Goal: Task Accomplishment & Management: Manage account settings

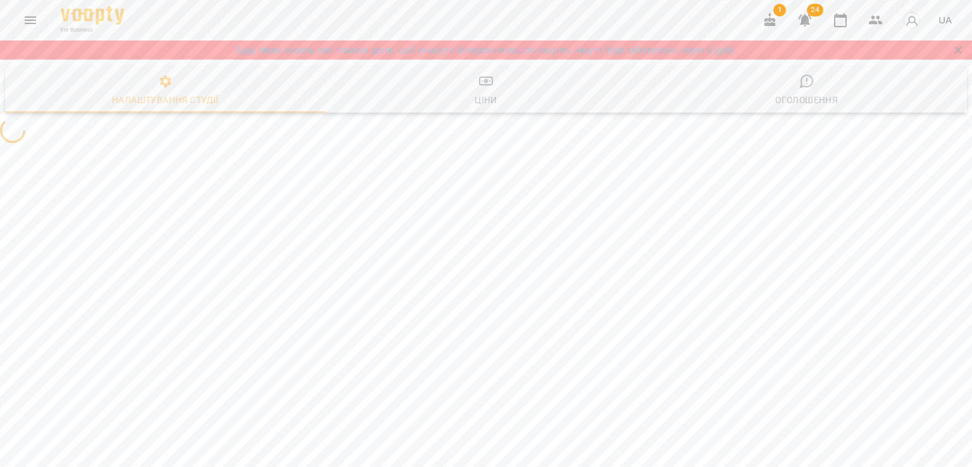
select select "**"
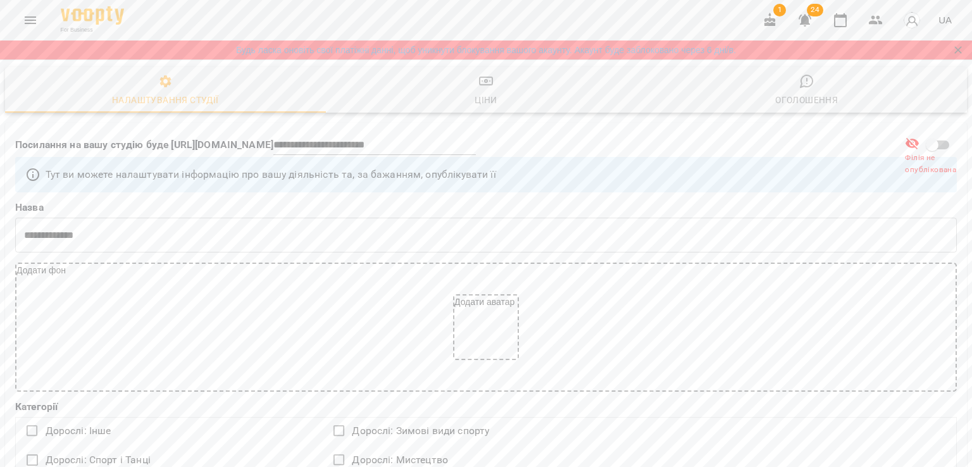
click at [786, 47] on div "Будь ласка оновіть свої платіжні данні, щоб уникнути блокування вашого акаунту.…" at bounding box center [485, 50] width 965 height 13
click at [29, 15] on icon "Menu" at bounding box center [30, 20] width 15 height 15
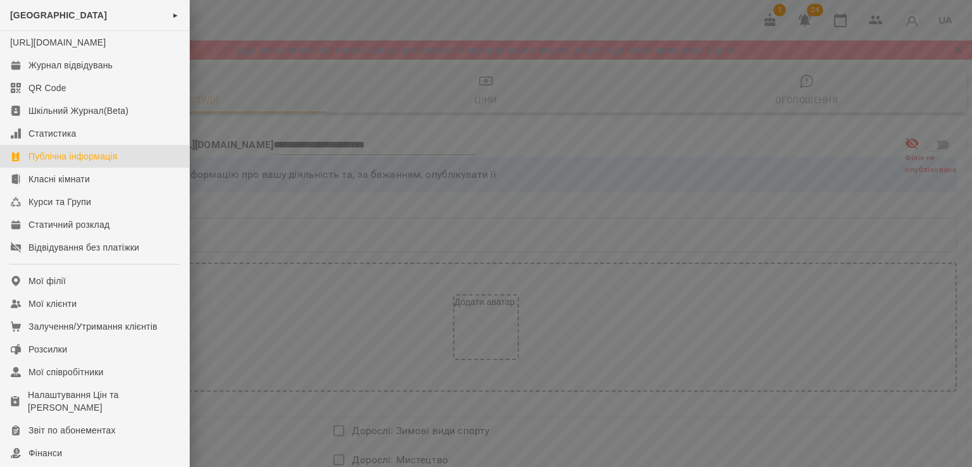
click at [275, 195] on div at bounding box center [486, 233] width 972 height 467
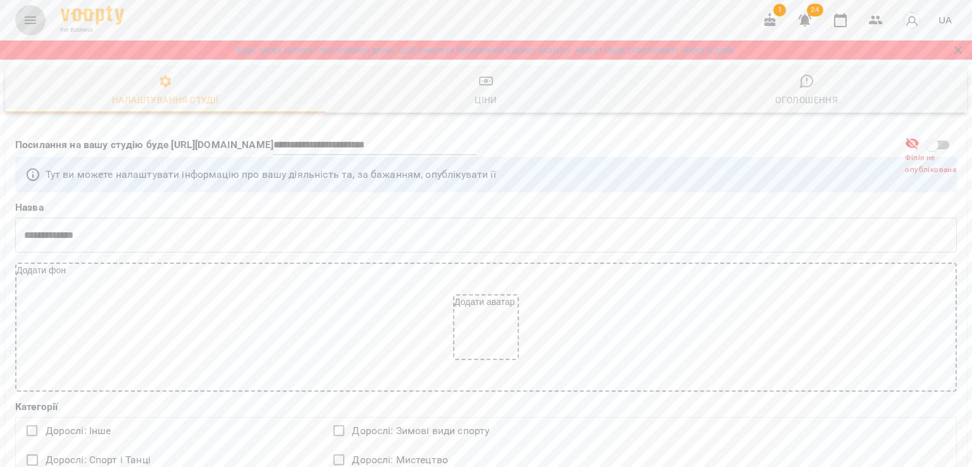
click at [25, 19] on icon "Menu" at bounding box center [30, 20] width 15 height 15
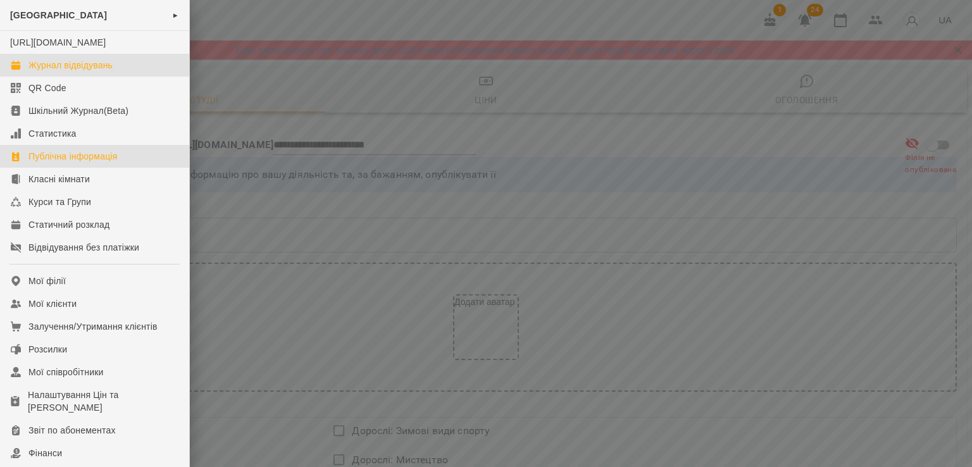
click at [61, 77] on link "Журнал відвідувань" at bounding box center [94, 65] width 189 height 23
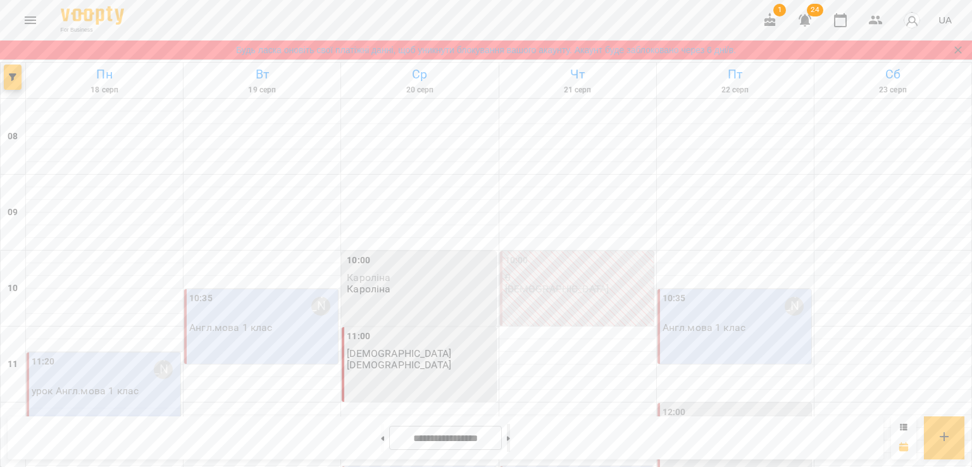
click at [510, 439] on button at bounding box center [508, 438] width 3 height 28
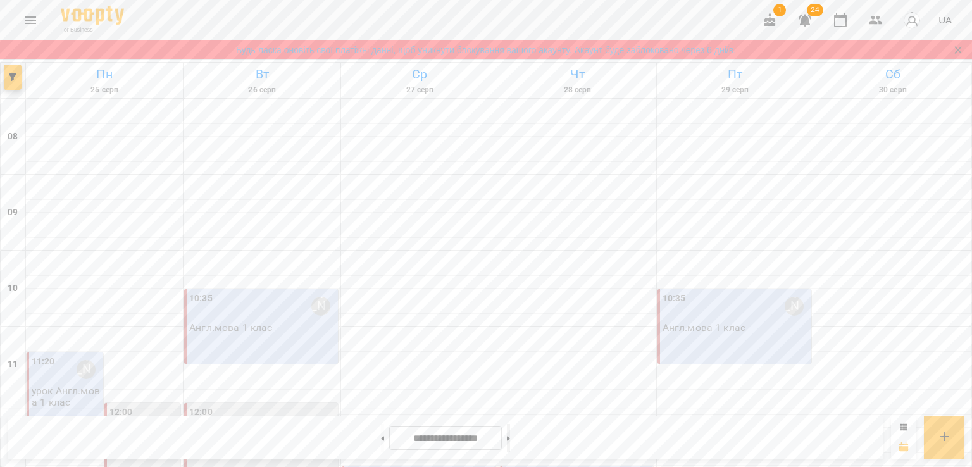
click at [510, 439] on button at bounding box center [508, 438] width 3 height 28
type input "**********"
click at [140, 373] on div "11:20 [PERSON_NAME]" at bounding box center [105, 369] width 146 height 29
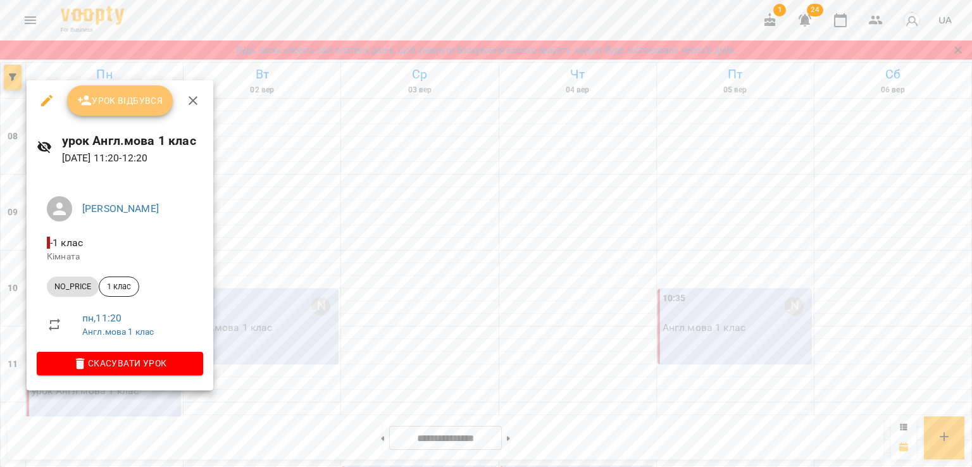
click at [110, 105] on span "Урок відбувся" at bounding box center [120, 100] width 86 height 15
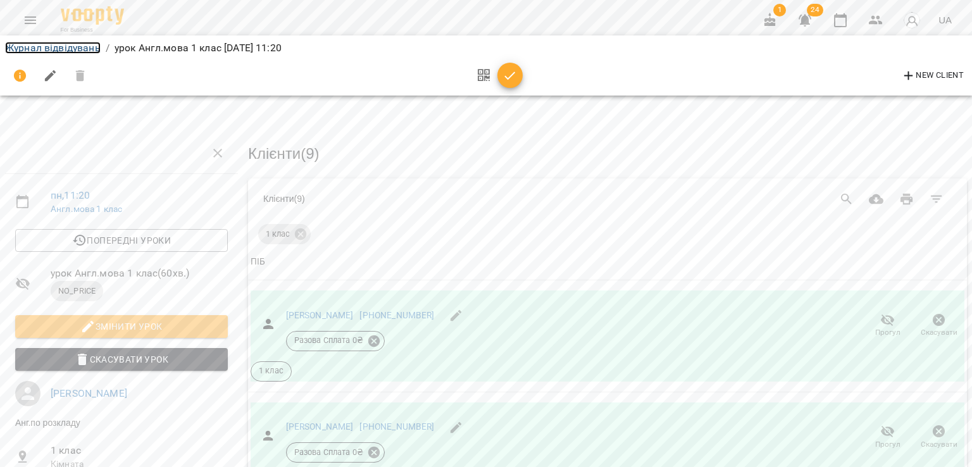
click at [53, 53] on link "Журнал відвідувань" at bounding box center [53, 48] width 96 height 12
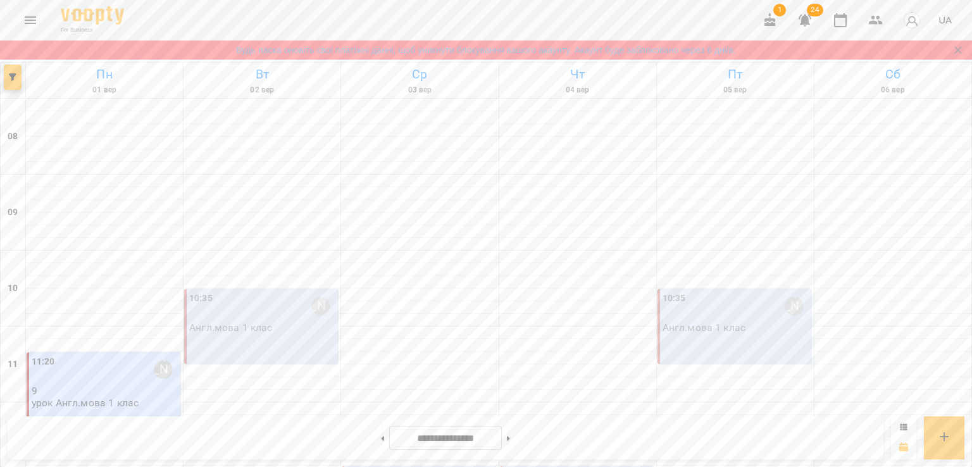
click at [285, 340] on div "10:35 [PERSON_NAME].мова 1 клас" at bounding box center [261, 326] width 154 height 75
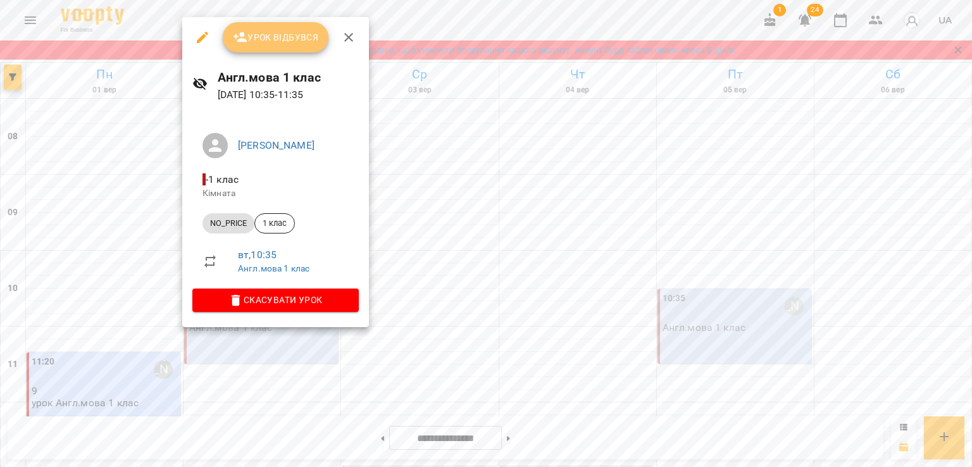
click at [280, 35] on span "Урок відбувся" at bounding box center [276, 37] width 86 height 15
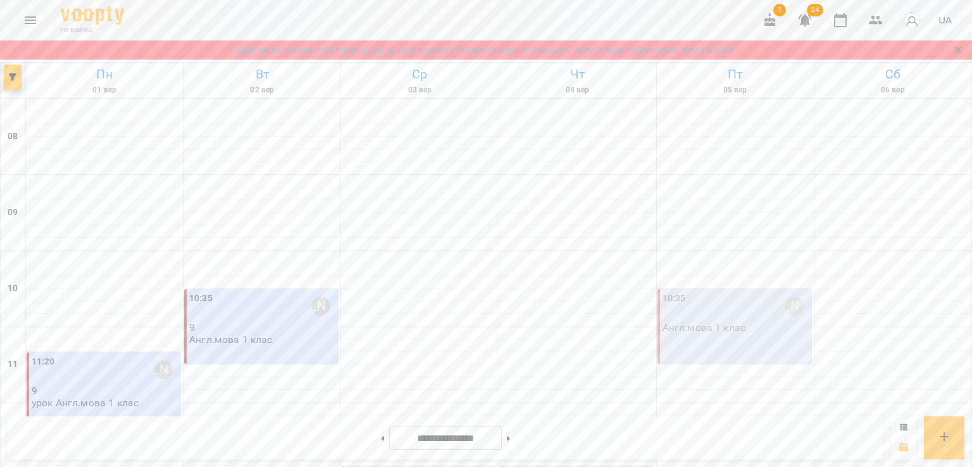
click at [745, 328] on div "10:35 [PERSON_NAME].мова 1 клас" at bounding box center [735, 313] width 146 height 42
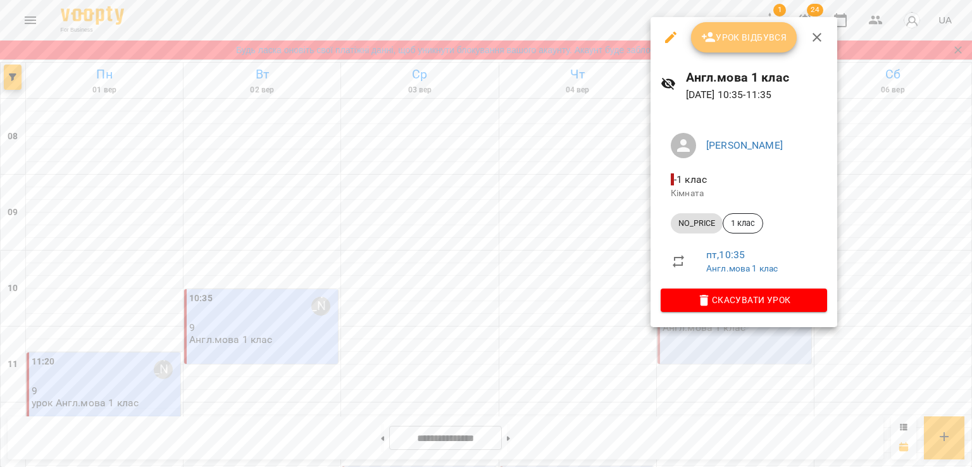
click at [745, 34] on span "Урок відбувся" at bounding box center [744, 37] width 86 height 15
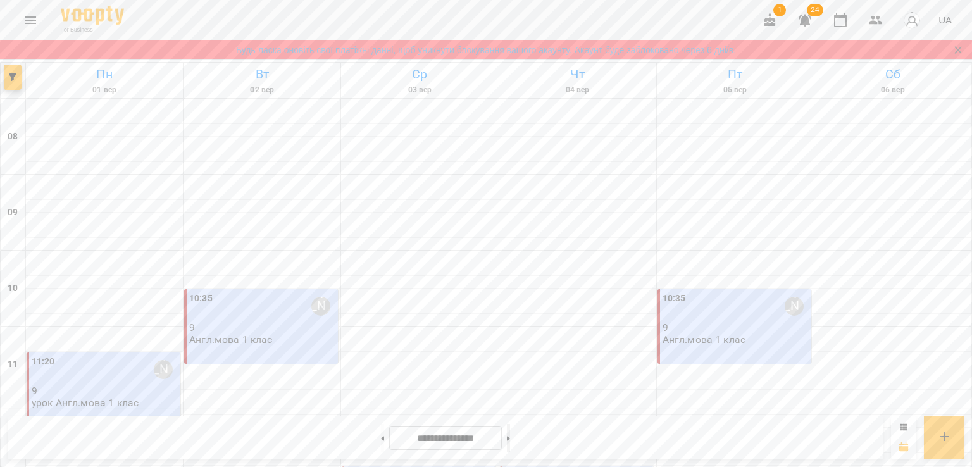
click at [510, 438] on icon at bounding box center [508, 438] width 3 height 5
type input "**********"
click at [94, 391] on p "урок Англ.мова 1 клас" at bounding box center [85, 390] width 107 height 11
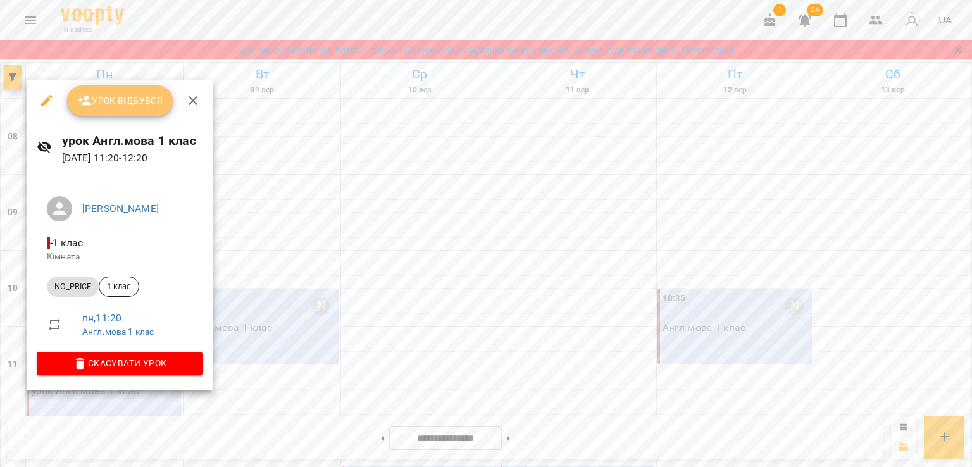
click at [127, 102] on span "Урок відбувся" at bounding box center [120, 100] width 86 height 15
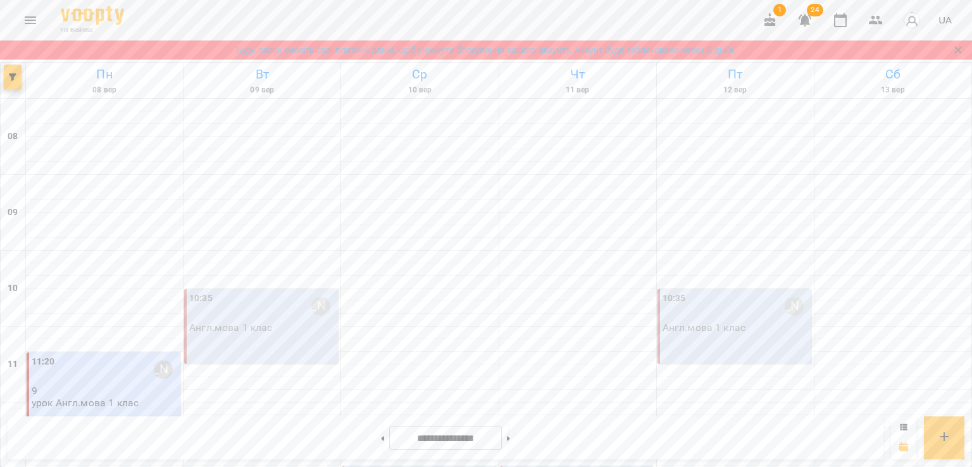
click at [269, 337] on div "10:35 [PERSON_NAME].мова 1 клас" at bounding box center [261, 326] width 154 height 75
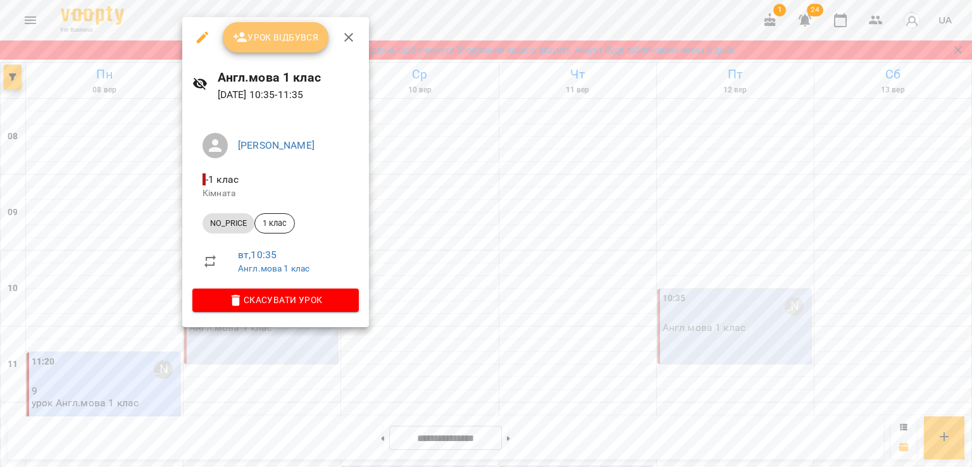
click at [276, 37] on span "Урок відбувся" at bounding box center [276, 37] width 86 height 15
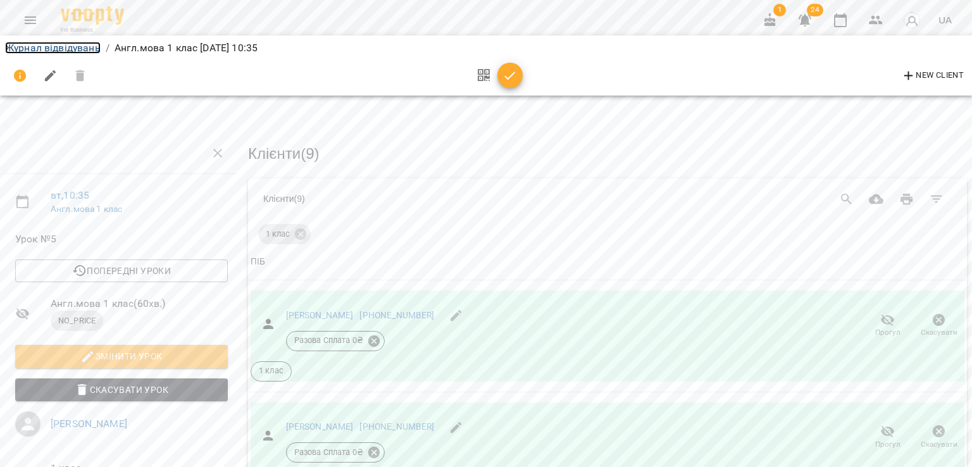
click at [53, 53] on link "Журнал відвідувань" at bounding box center [53, 48] width 96 height 12
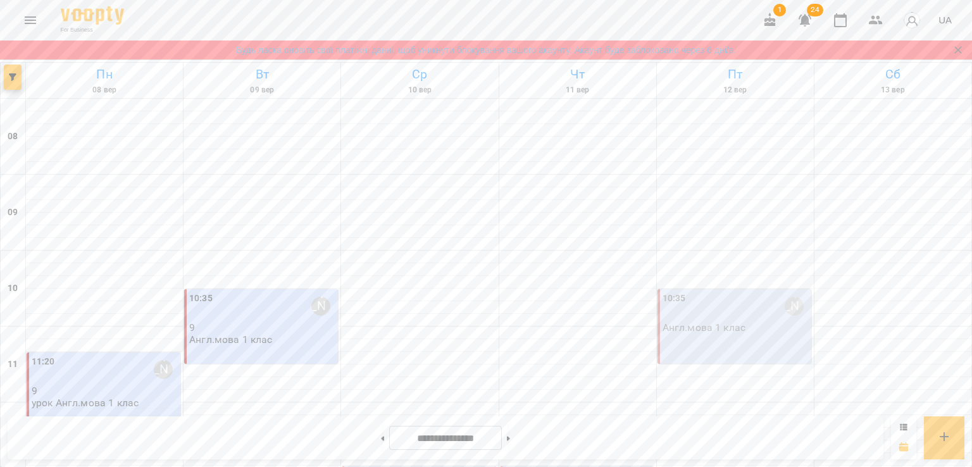
click at [756, 337] on div "10:35 [PERSON_NAME].мова 1 клас" at bounding box center [734, 326] width 154 height 75
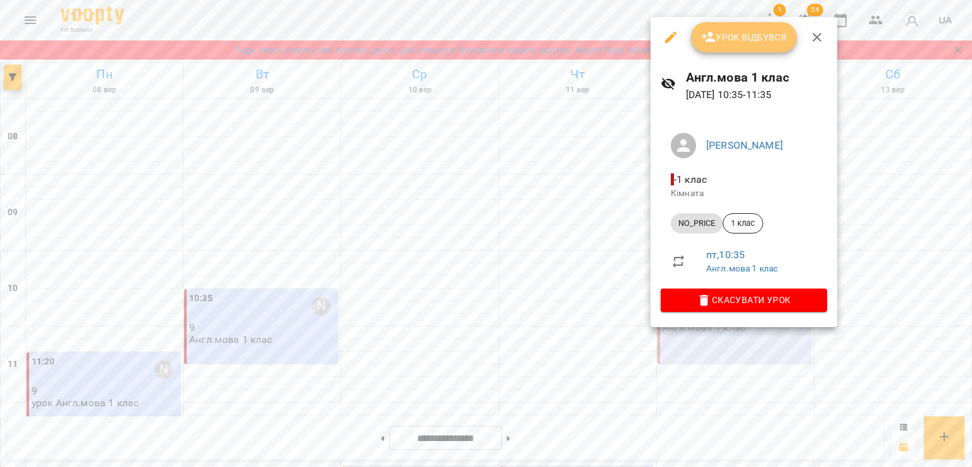
click at [758, 40] on span "Урок відбувся" at bounding box center [744, 37] width 86 height 15
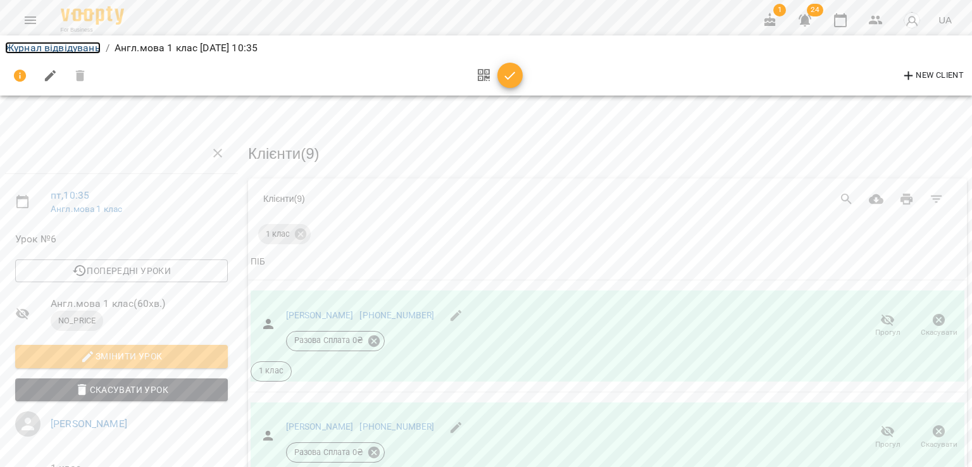
click at [48, 46] on link "Журнал відвідувань" at bounding box center [53, 48] width 96 height 12
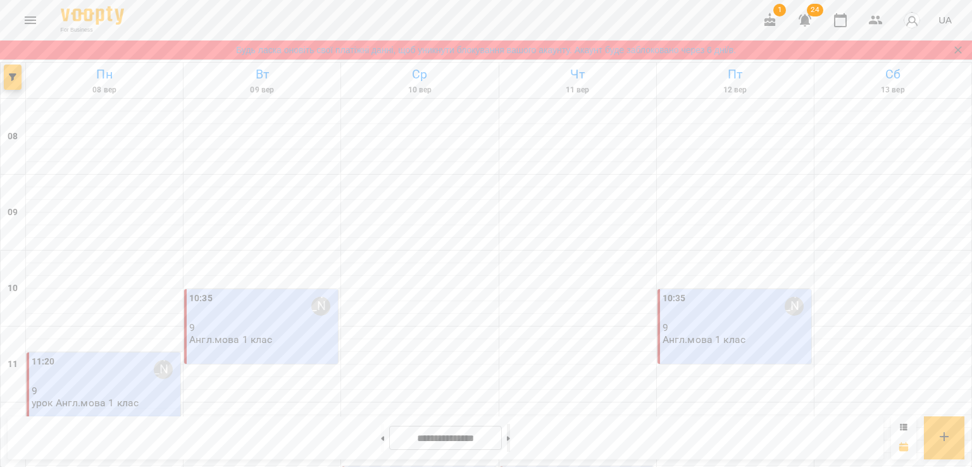
click at [510, 438] on icon at bounding box center [508, 438] width 3 height 4
type input "**********"
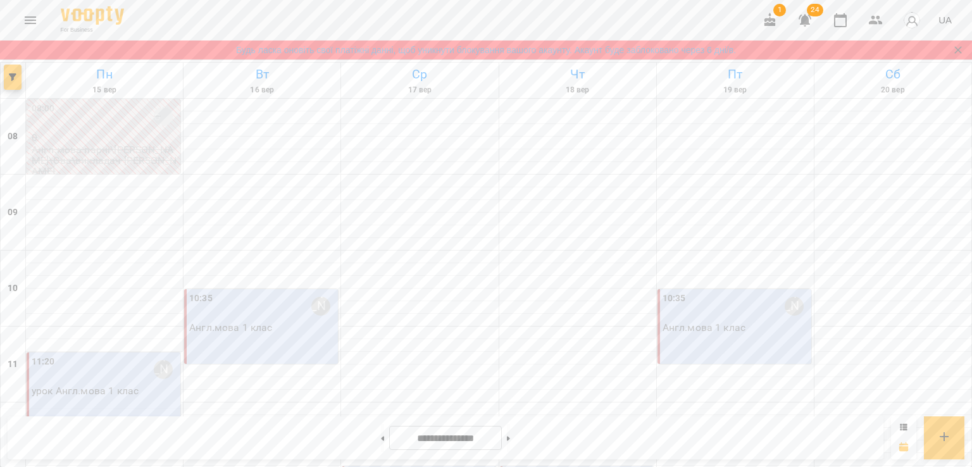
click at [99, 375] on div "11:20 [PERSON_NAME]" at bounding box center [105, 369] width 146 height 29
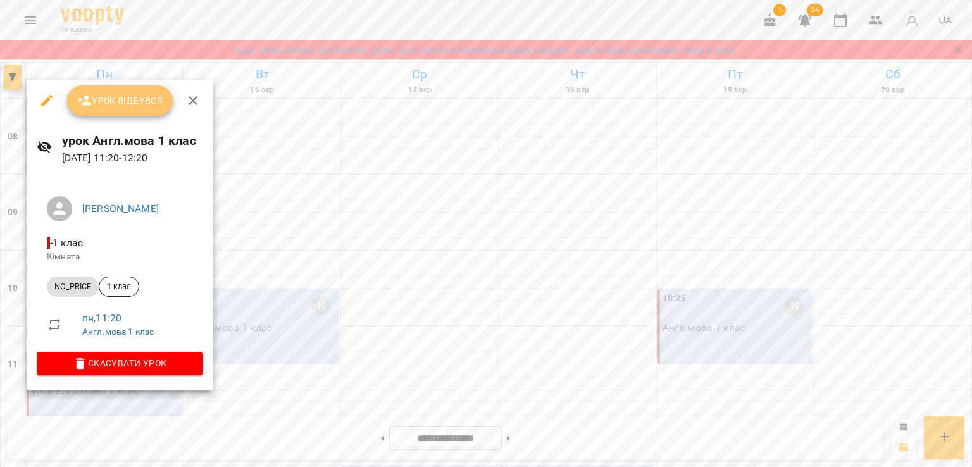
click at [109, 107] on span "Урок відбувся" at bounding box center [120, 100] width 86 height 15
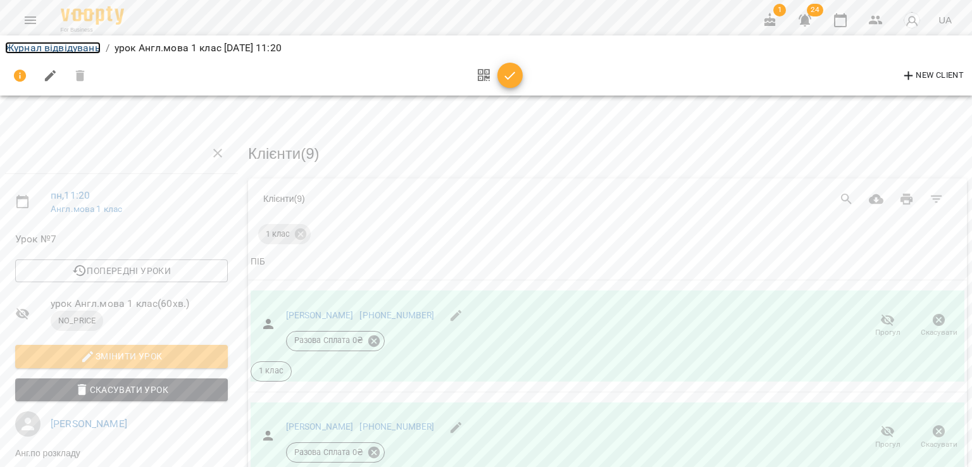
click at [59, 53] on link "Журнал відвідувань" at bounding box center [53, 48] width 96 height 12
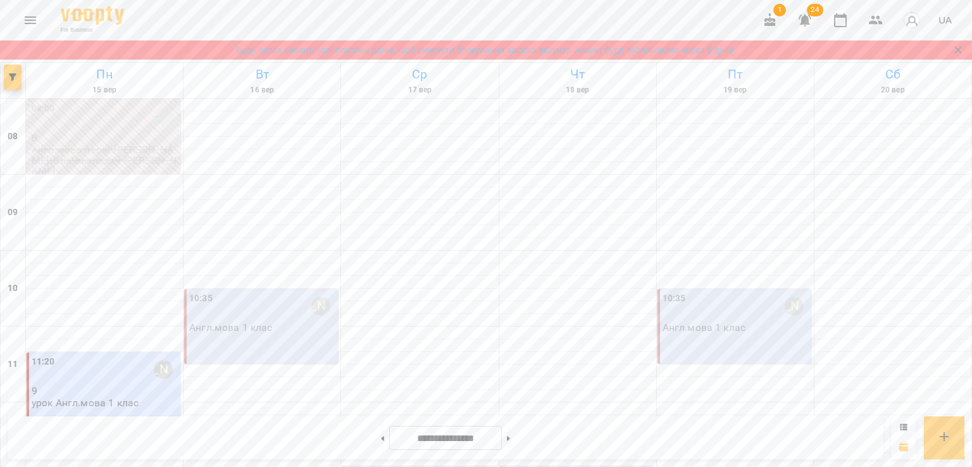
click at [237, 300] on div "10:35 [PERSON_NAME]" at bounding box center [262, 306] width 146 height 29
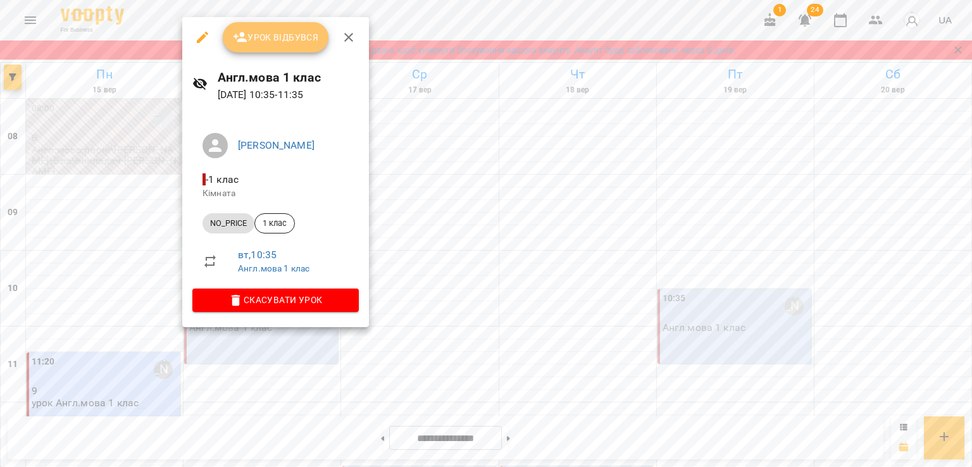
click at [283, 36] on span "Урок відбувся" at bounding box center [276, 37] width 86 height 15
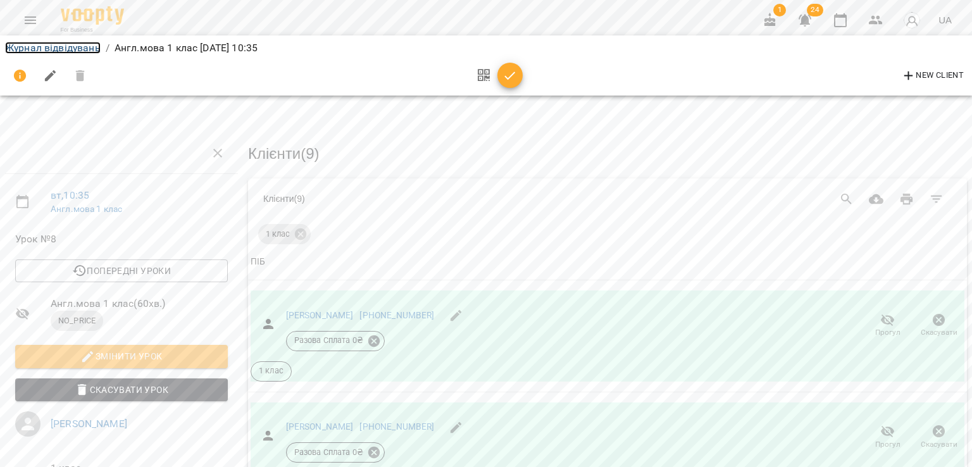
click at [56, 42] on link "Журнал відвідувань" at bounding box center [53, 48] width 96 height 12
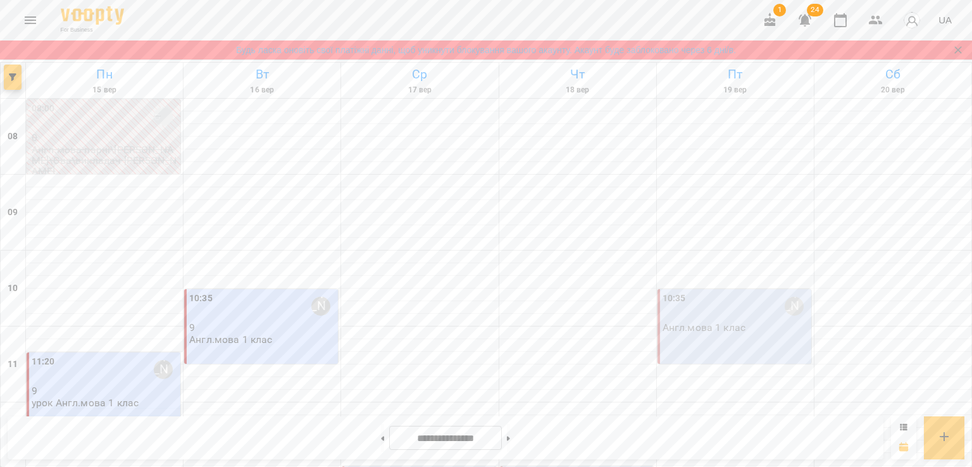
click at [741, 331] on div "10:35 [PERSON_NAME].мова 1 клас" at bounding box center [735, 313] width 146 height 42
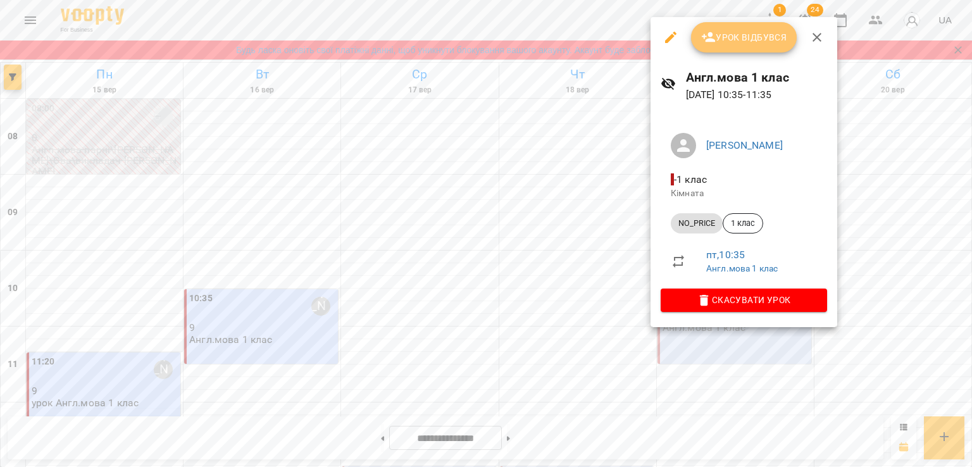
click at [757, 33] on span "Урок відбувся" at bounding box center [744, 37] width 86 height 15
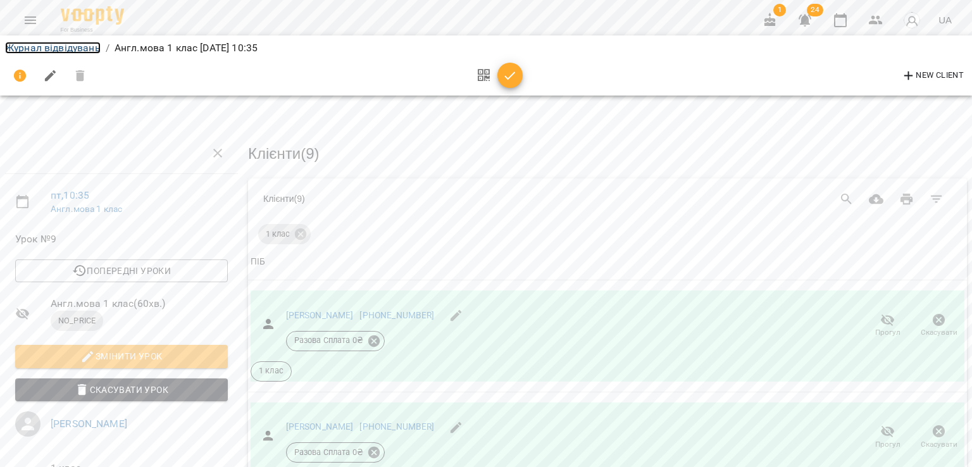
click at [46, 46] on link "Журнал відвідувань" at bounding box center [53, 48] width 96 height 12
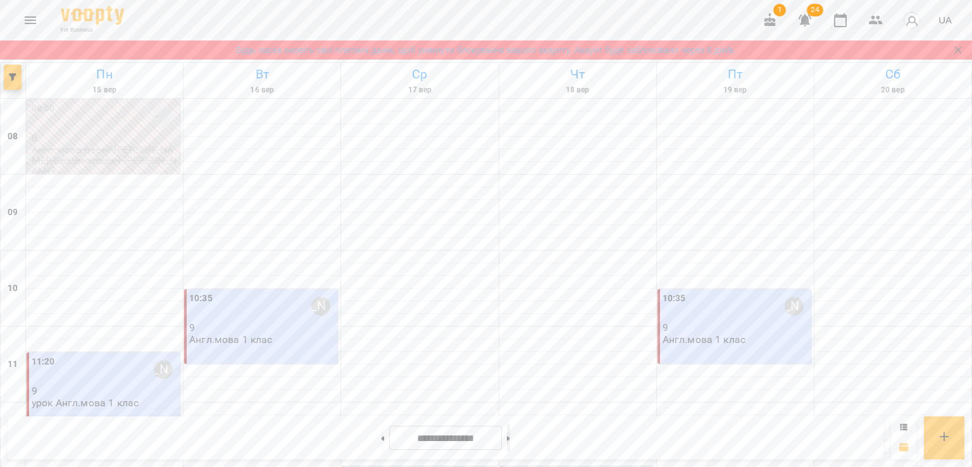
click at [510, 438] on button at bounding box center [508, 438] width 3 height 28
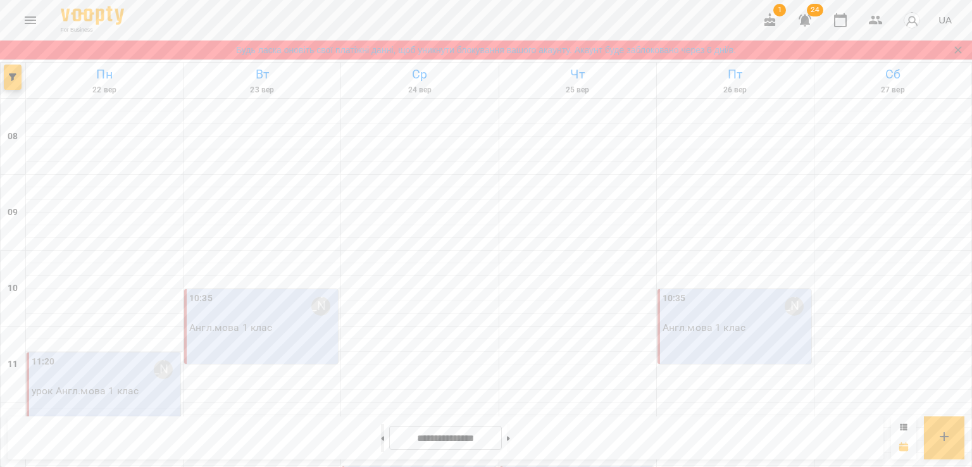
click at [381, 436] on button at bounding box center [382, 438] width 3 height 28
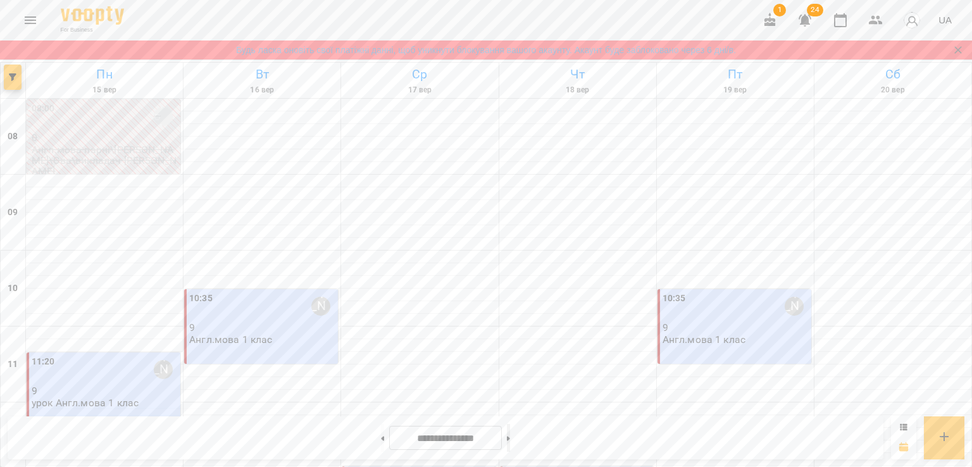
click at [510, 436] on button at bounding box center [508, 438] width 3 height 28
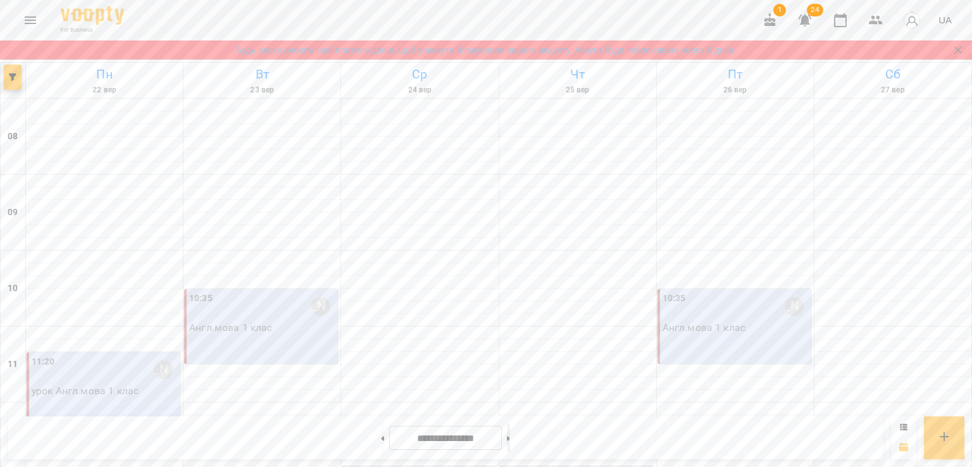
click at [510, 438] on button at bounding box center [508, 438] width 3 height 28
click at [381, 439] on button at bounding box center [382, 438] width 3 height 28
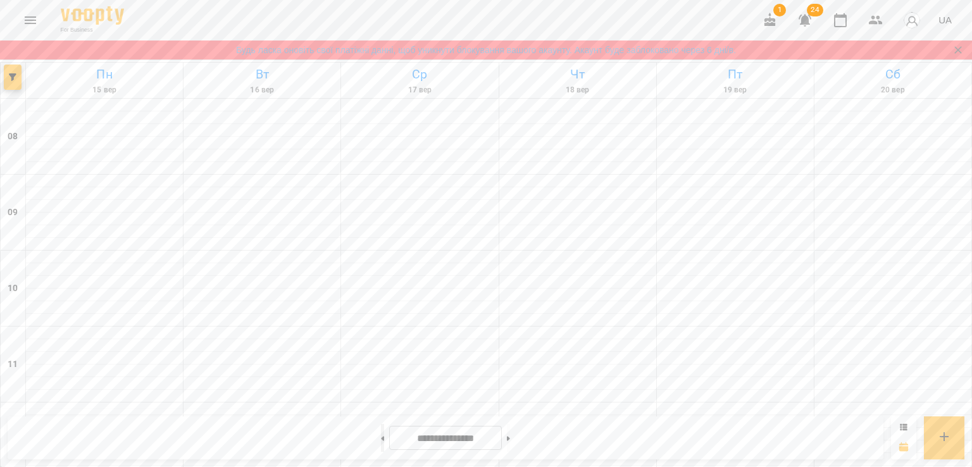
click at [381, 439] on button at bounding box center [382, 438] width 3 height 28
type input "**********"
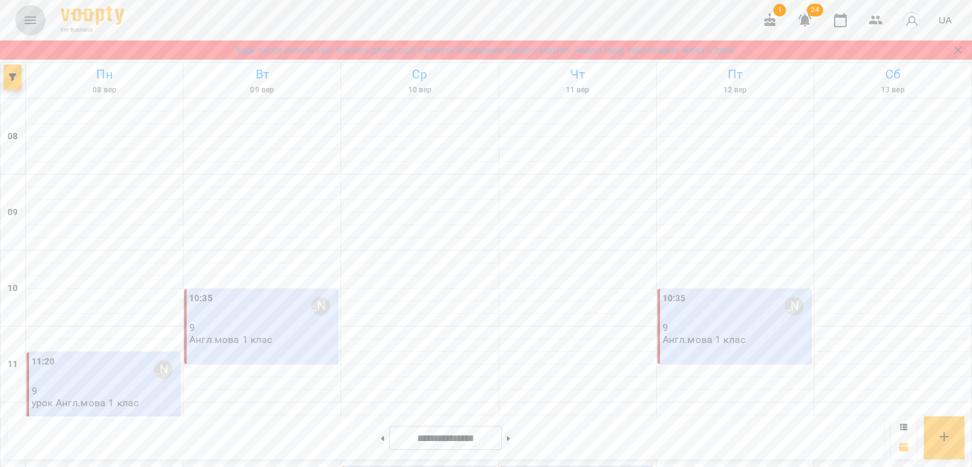
click at [30, 23] on icon "Menu" at bounding box center [30, 20] width 11 height 8
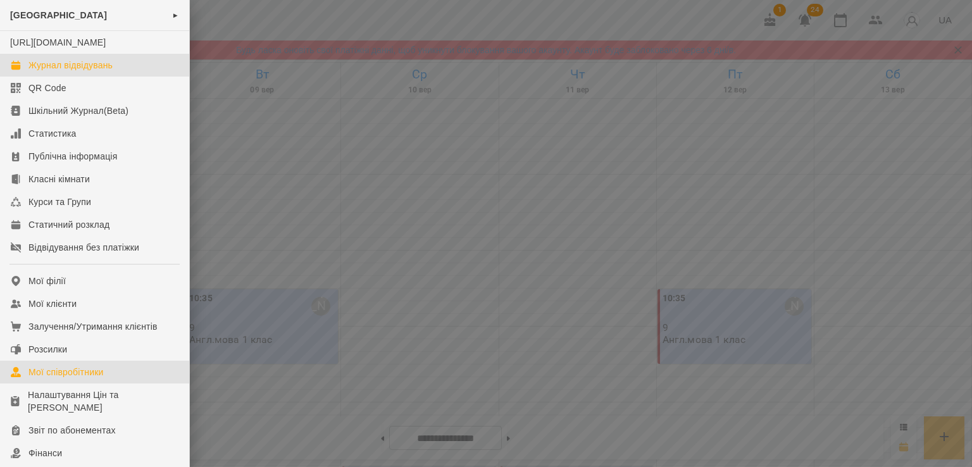
click at [58, 378] on div "Мої співробітники" at bounding box center [65, 372] width 75 height 13
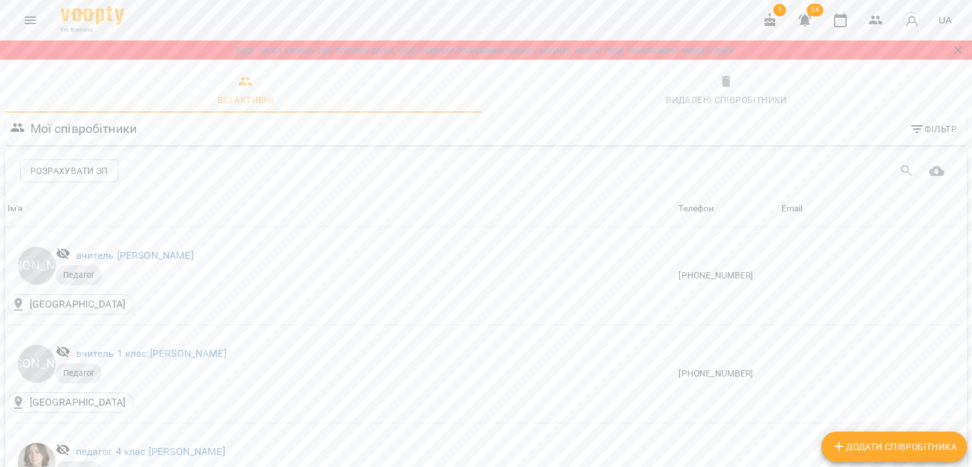
scroll to position [838, 0]
click at [37, 23] on icon "Menu" at bounding box center [30, 20] width 15 height 15
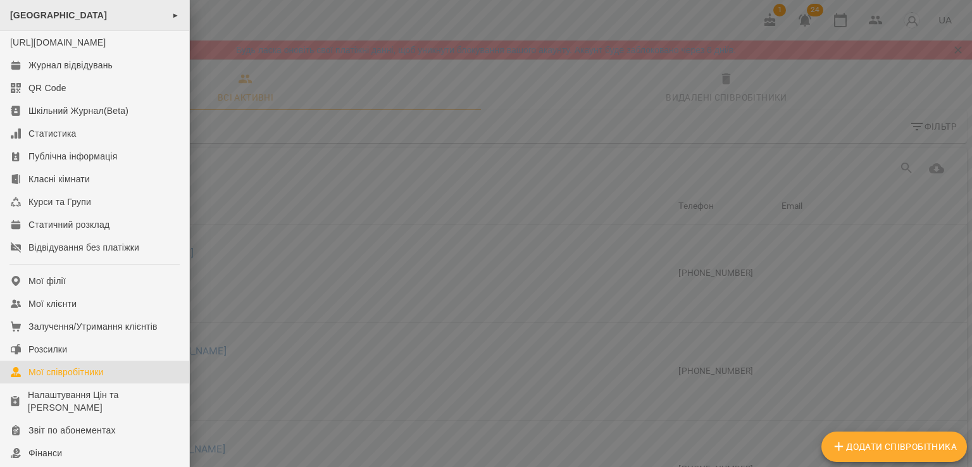
click at [71, 8] on div "SeeYou School ►" at bounding box center [94, 15] width 189 height 31
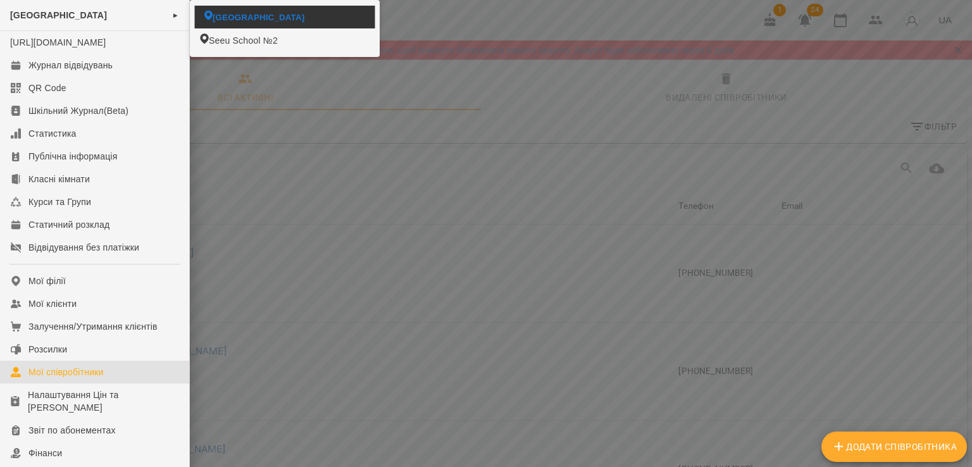
click at [246, 22] on span "[GEOGRAPHIC_DATA]" at bounding box center [259, 17] width 92 height 12
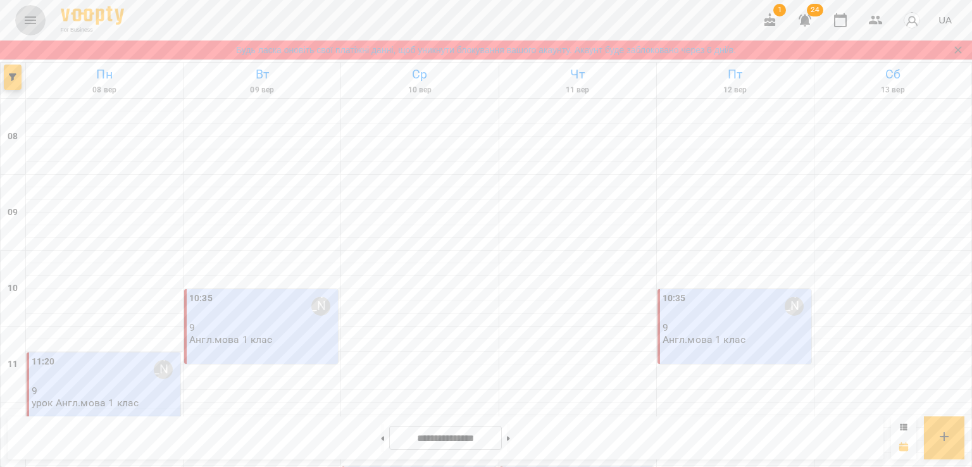
click at [36, 20] on icon "Menu" at bounding box center [30, 20] width 15 height 15
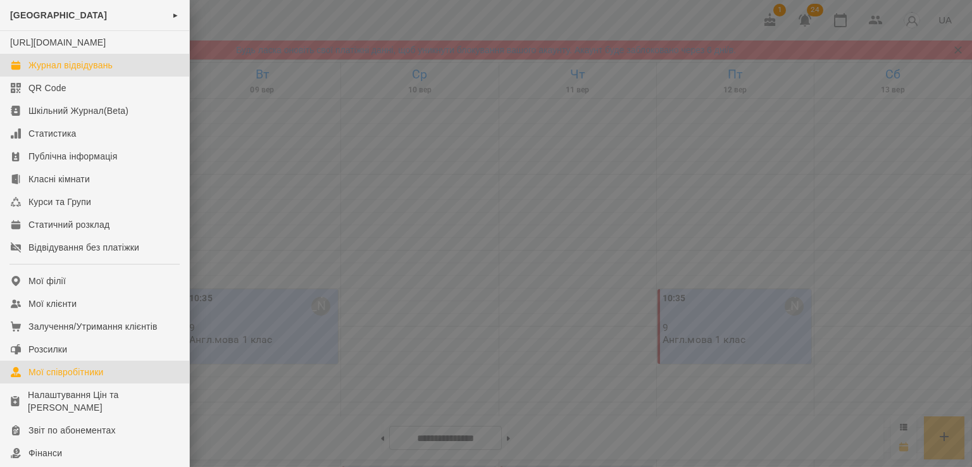
click at [47, 383] on link "Мої співробітники" at bounding box center [94, 372] width 189 height 23
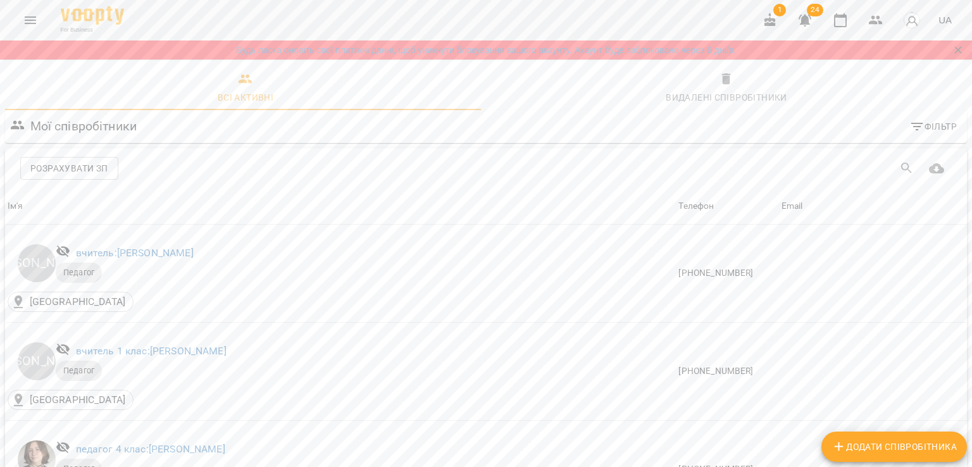
scroll to position [269, 0]
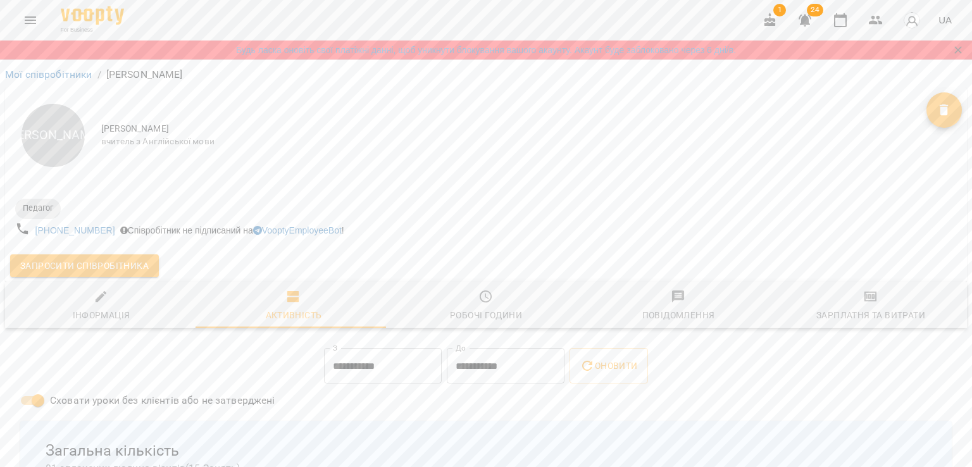
click at [94, 268] on span "Запросити співробітника" at bounding box center [84, 265] width 128 height 15
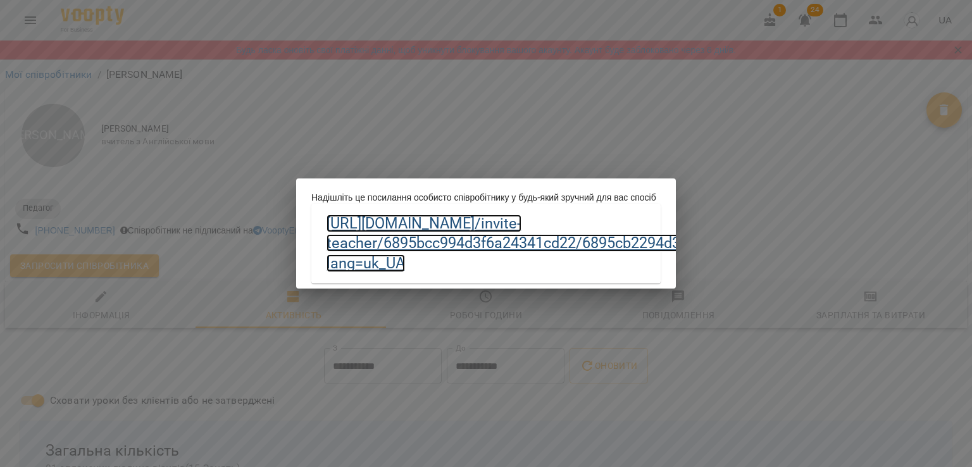
click at [529, 257] on link "[URL][DOMAIN_NAME] /invite-teacher/6895bcc994d3f6a24341cd22/6895cb2294d3f6a2435…" at bounding box center [554, 243] width 456 height 58
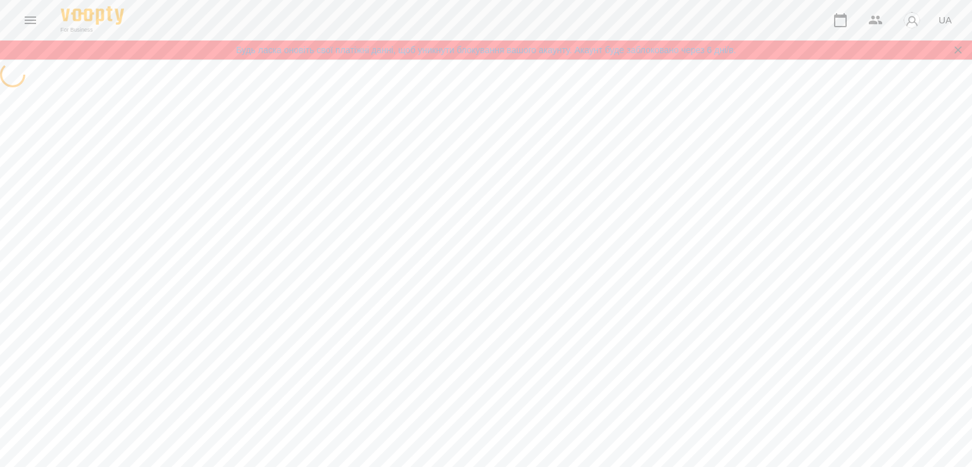
select select "**"
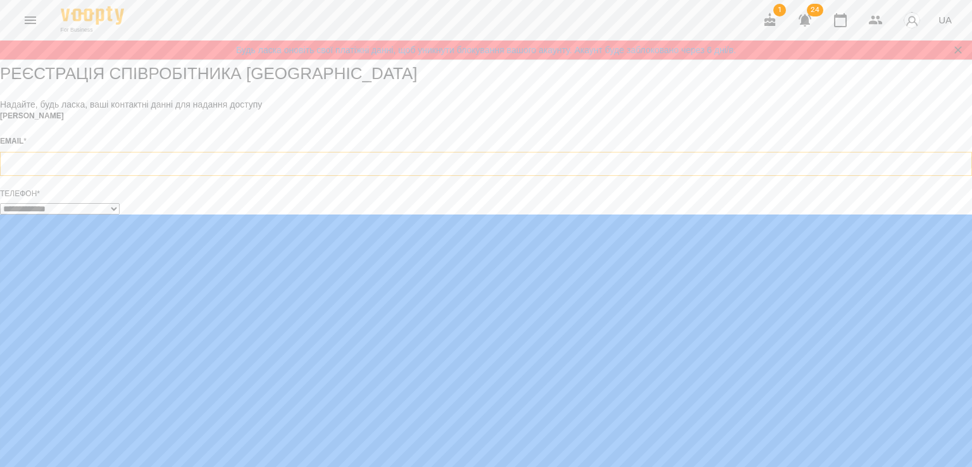
type input "**********"
click at [539, 176] on input "**********" at bounding box center [486, 164] width 972 height 24
click at [772, 15] on icon "button" at bounding box center [769, 20] width 15 height 15
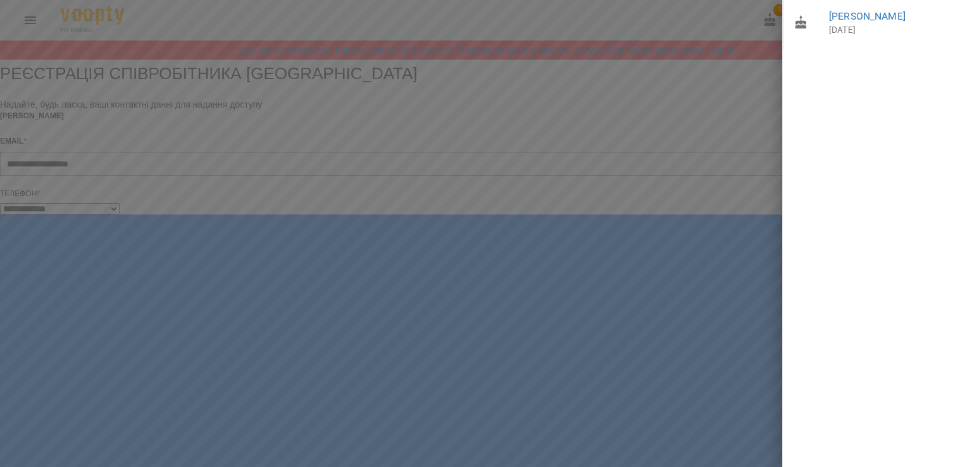
click at [743, 204] on div at bounding box center [486, 233] width 972 height 467
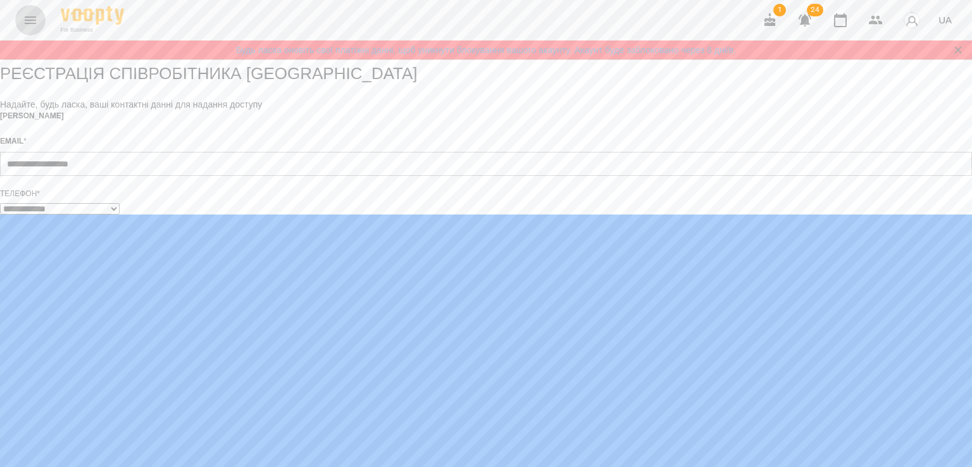
click at [35, 20] on icon "Menu" at bounding box center [30, 20] width 11 height 8
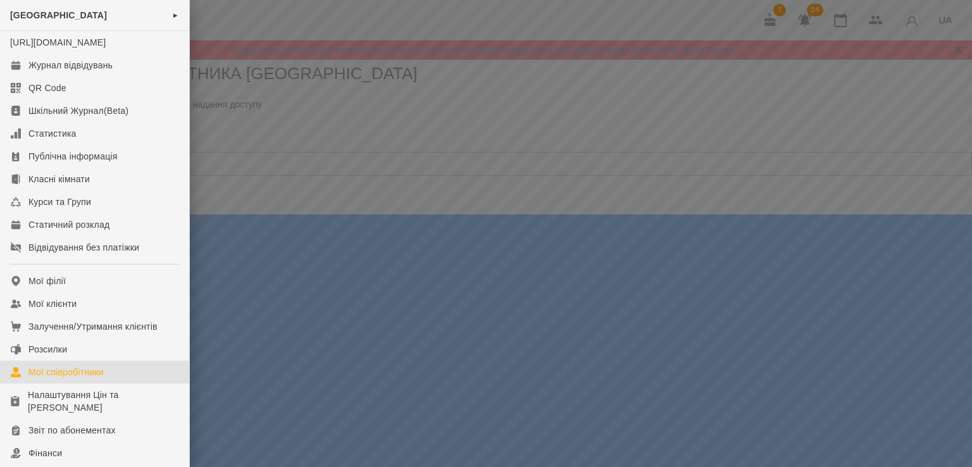
click at [61, 378] on div "Мої співробітники" at bounding box center [65, 372] width 75 height 13
